Goal: Task Accomplishment & Management: Use online tool/utility

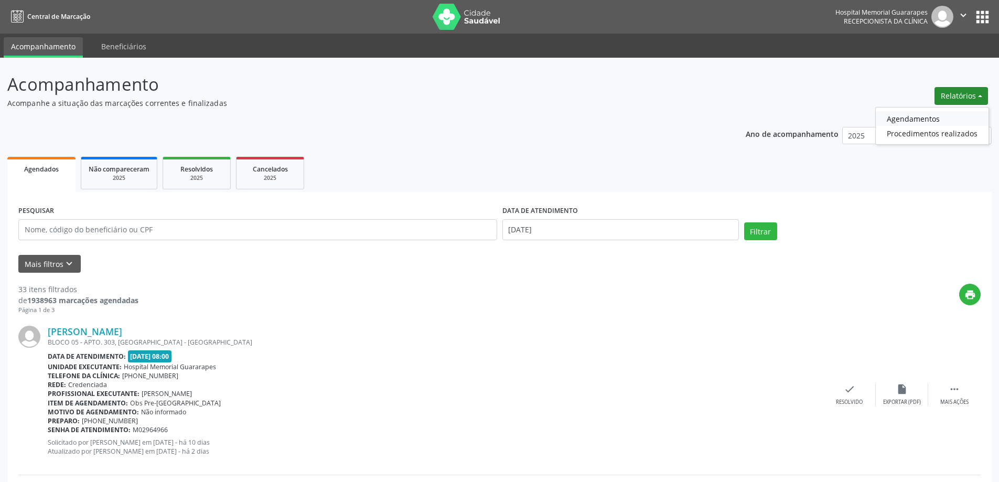
click at [902, 114] on link "Agendamentos" at bounding box center [932, 118] width 113 height 15
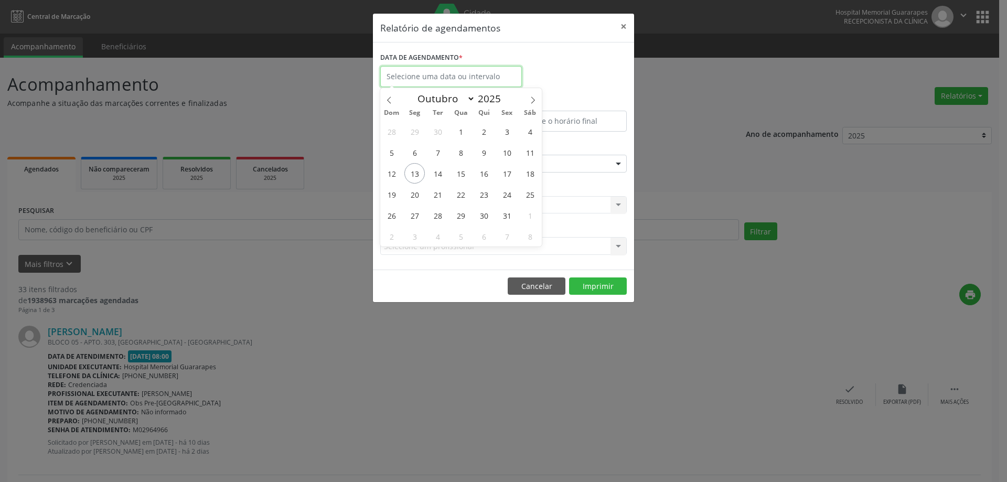
click at [474, 82] on input "text" at bounding box center [451, 76] width 142 height 21
click at [421, 173] on span "13" at bounding box center [414, 173] width 20 height 20
type input "[DATE]"
click at [421, 173] on span "13" at bounding box center [414, 173] width 20 height 20
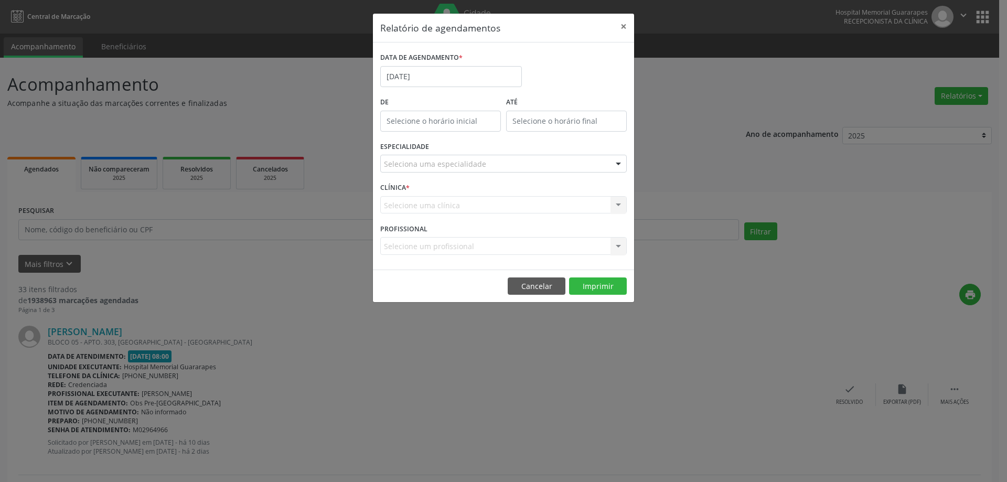
click at [572, 162] on div "Seleciona uma especialidade" at bounding box center [503, 164] width 247 height 18
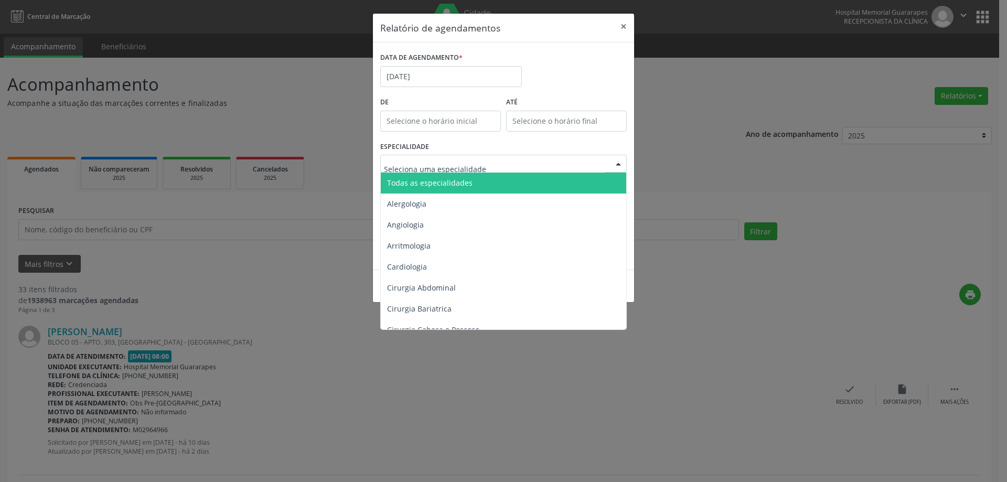
click at [560, 180] on span "Todas as especialidades" at bounding box center [504, 183] width 247 height 21
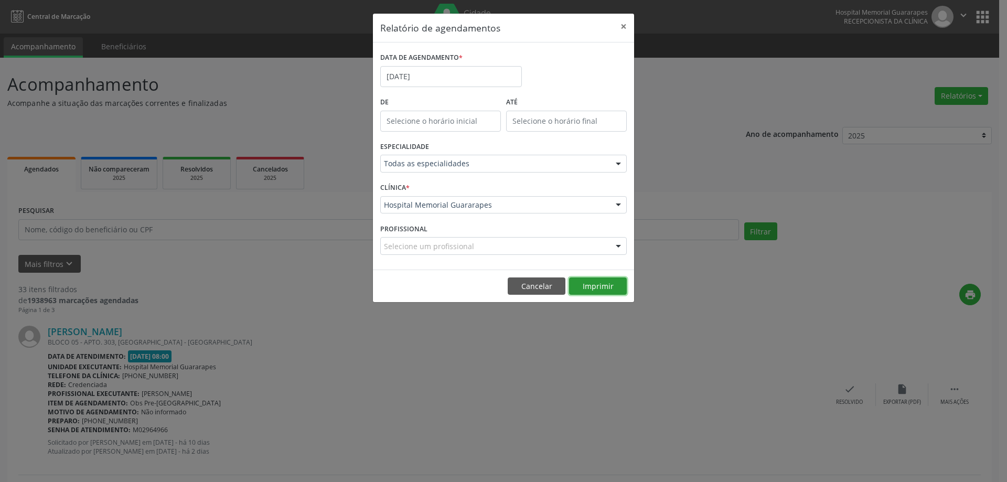
click at [594, 281] on button "Imprimir" at bounding box center [598, 286] width 58 height 18
click at [481, 71] on input "[DATE]" at bounding box center [451, 76] width 142 height 21
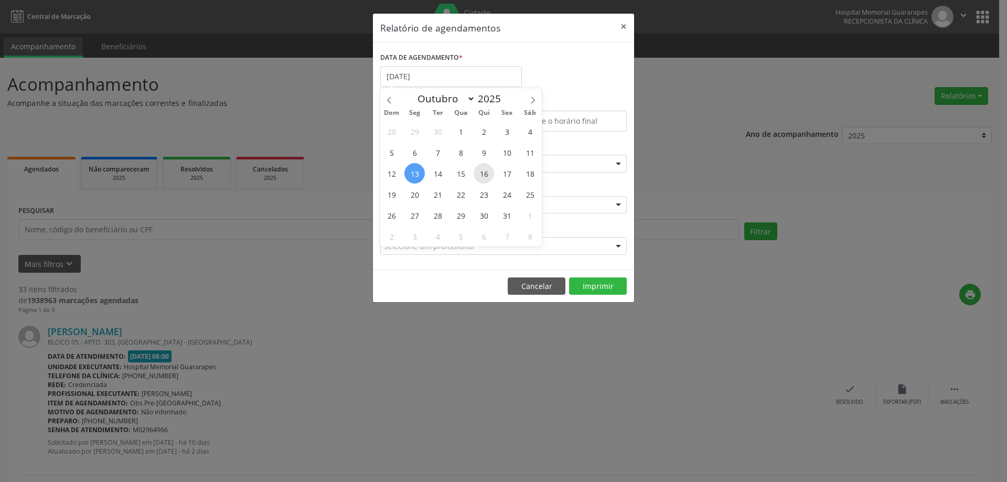
click at [483, 174] on span "16" at bounding box center [484, 173] width 20 height 20
type input "[DATE]"
click at [483, 174] on span "16" at bounding box center [484, 173] width 20 height 20
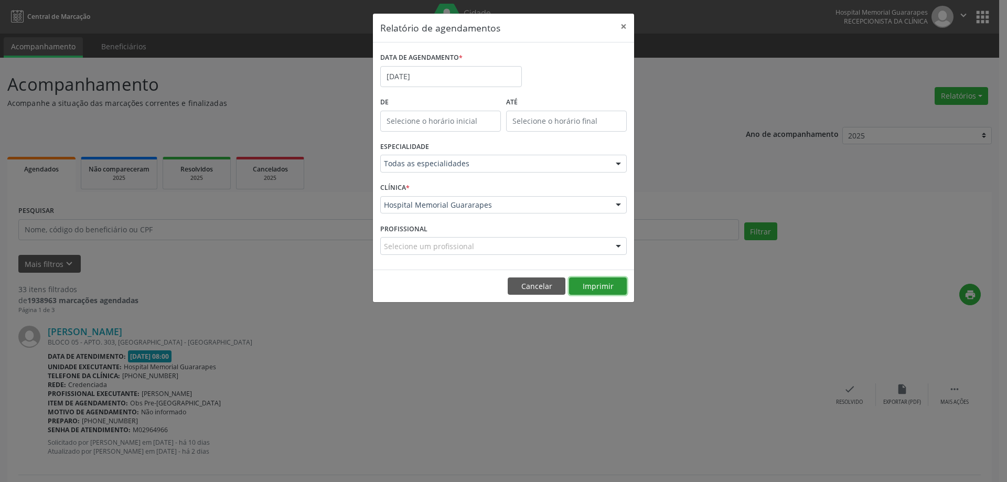
click at [587, 284] on button "Imprimir" at bounding box center [598, 286] width 58 height 18
click at [458, 377] on div "Relatório de agendamentos × DATA DE AGENDAMENTO * [DATE] De ATÉ ESPECIALIDADE T…" at bounding box center [503, 241] width 1007 height 482
drag, startPoint x: 589, startPoint y: 391, endPoint x: 552, endPoint y: 377, distance: 39.4
click at [583, 388] on div "Relatório de agendamentos × DATA DE AGENDAMENTO * [DATE] De ATÉ ESPECIALIDADE T…" at bounding box center [503, 241] width 1007 height 482
click at [589, 285] on button "Imprimir" at bounding box center [598, 286] width 58 height 18
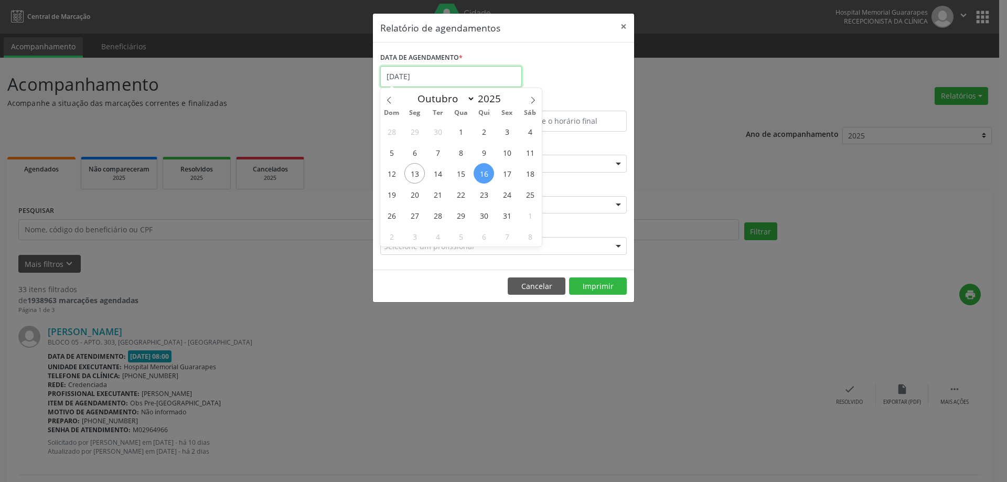
click at [448, 77] on input "[DATE]" at bounding box center [451, 76] width 142 height 21
click at [412, 194] on span "20" at bounding box center [414, 194] width 20 height 20
type input "[DATE]"
click at [412, 194] on span "20" at bounding box center [414, 194] width 20 height 20
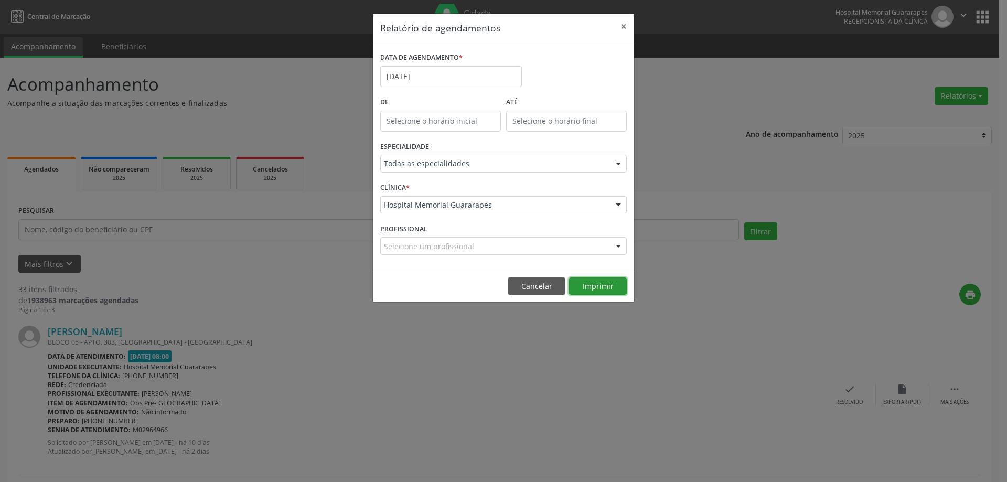
click at [592, 283] on button "Imprimir" at bounding box center [598, 286] width 58 height 18
click at [488, 76] on input "[DATE]" at bounding box center [451, 76] width 142 height 21
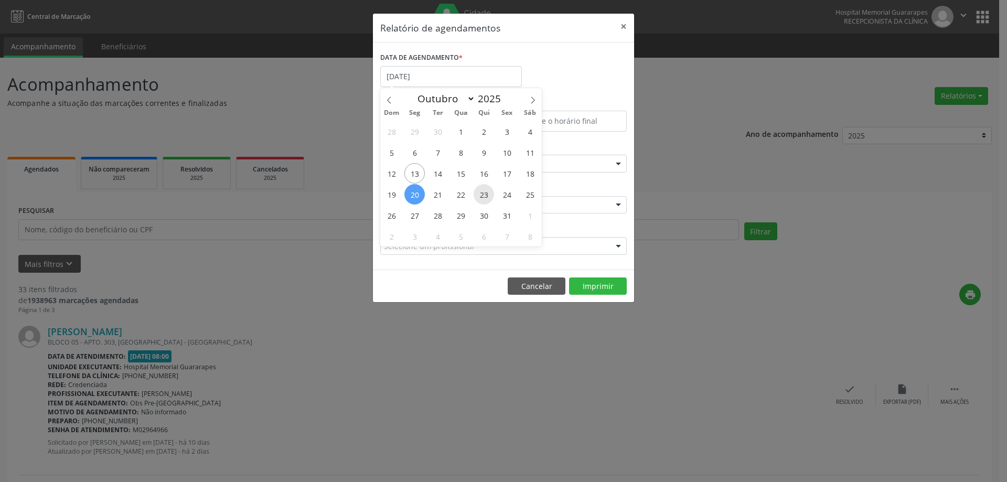
click at [482, 192] on span "23" at bounding box center [484, 194] width 20 height 20
type input "[DATE]"
click at [482, 192] on span "23" at bounding box center [484, 194] width 20 height 20
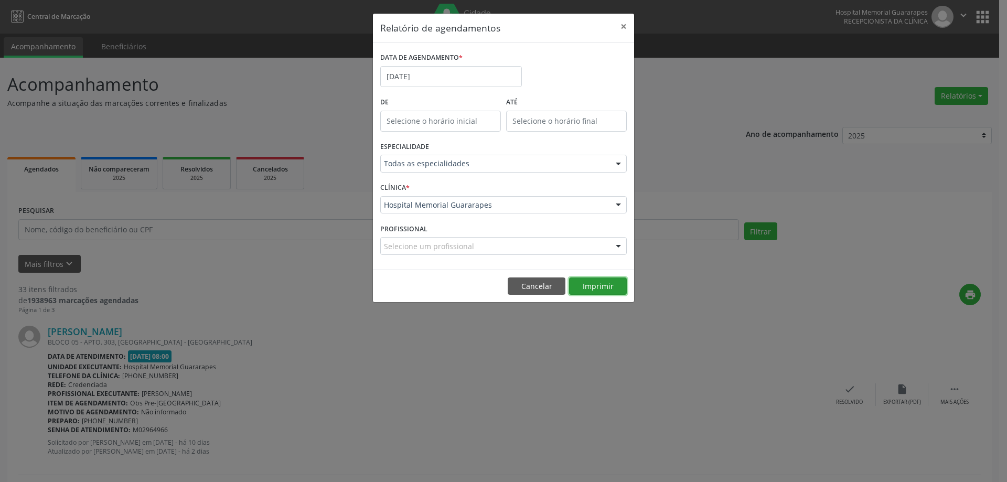
click at [581, 285] on button "Imprimir" at bounding box center [598, 286] width 58 height 18
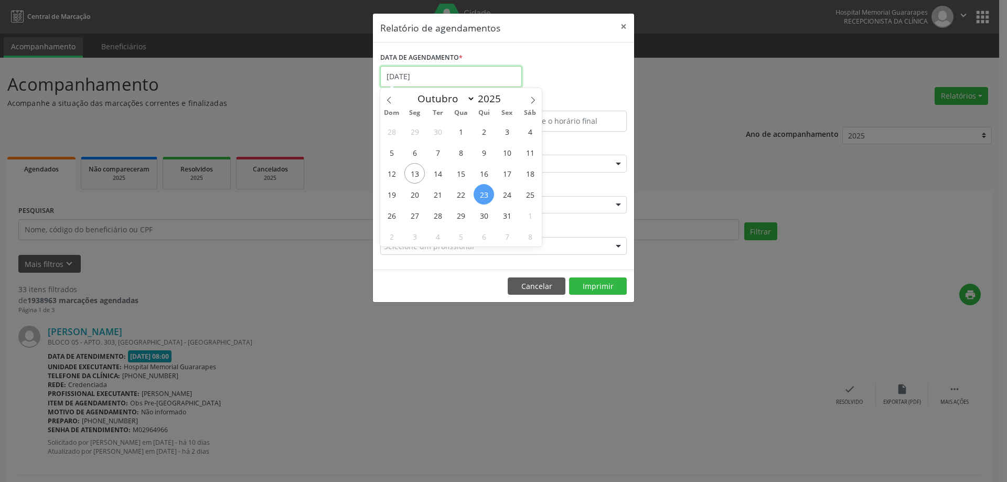
click at [432, 71] on input "[DATE]" at bounding box center [451, 76] width 142 height 21
click at [417, 217] on span "27" at bounding box center [414, 215] width 20 height 20
type input "[DATE]"
click at [417, 217] on span "27" at bounding box center [414, 215] width 20 height 20
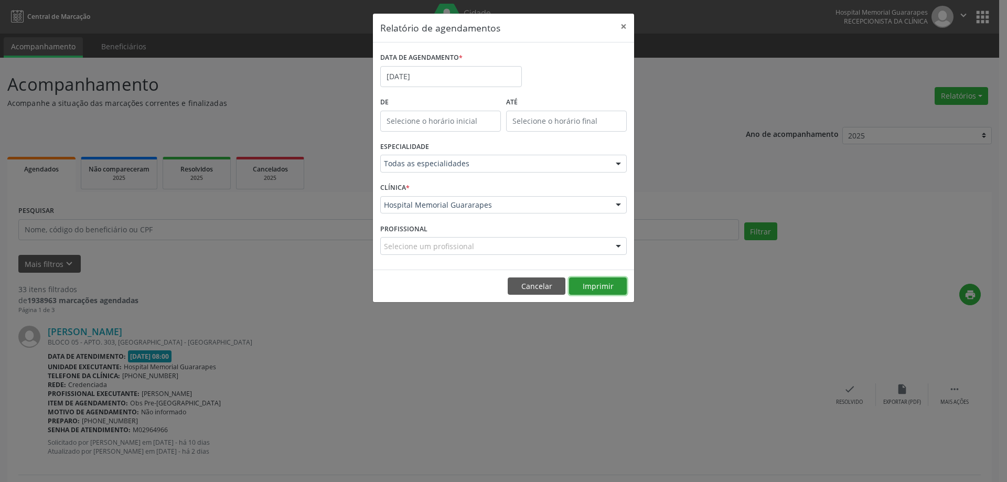
click at [598, 281] on button "Imprimir" at bounding box center [598, 286] width 58 height 18
click at [478, 72] on input "[DATE]" at bounding box center [451, 76] width 142 height 21
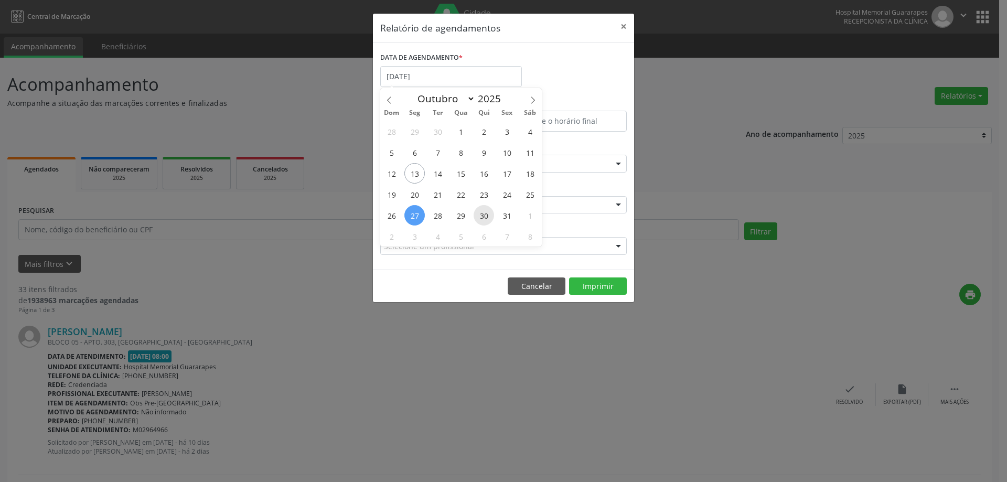
click at [484, 211] on span "30" at bounding box center [484, 215] width 20 height 20
type input "[DATE]"
click at [487, 208] on span "30" at bounding box center [484, 215] width 20 height 20
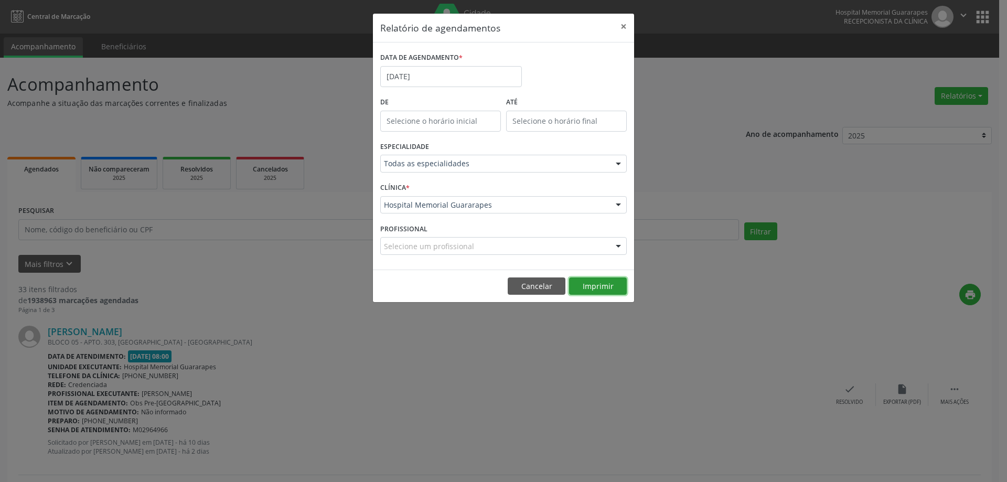
click at [616, 288] on button "Imprimir" at bounding box center [598, 286] width 58 height 18
